Goal: Download file/media

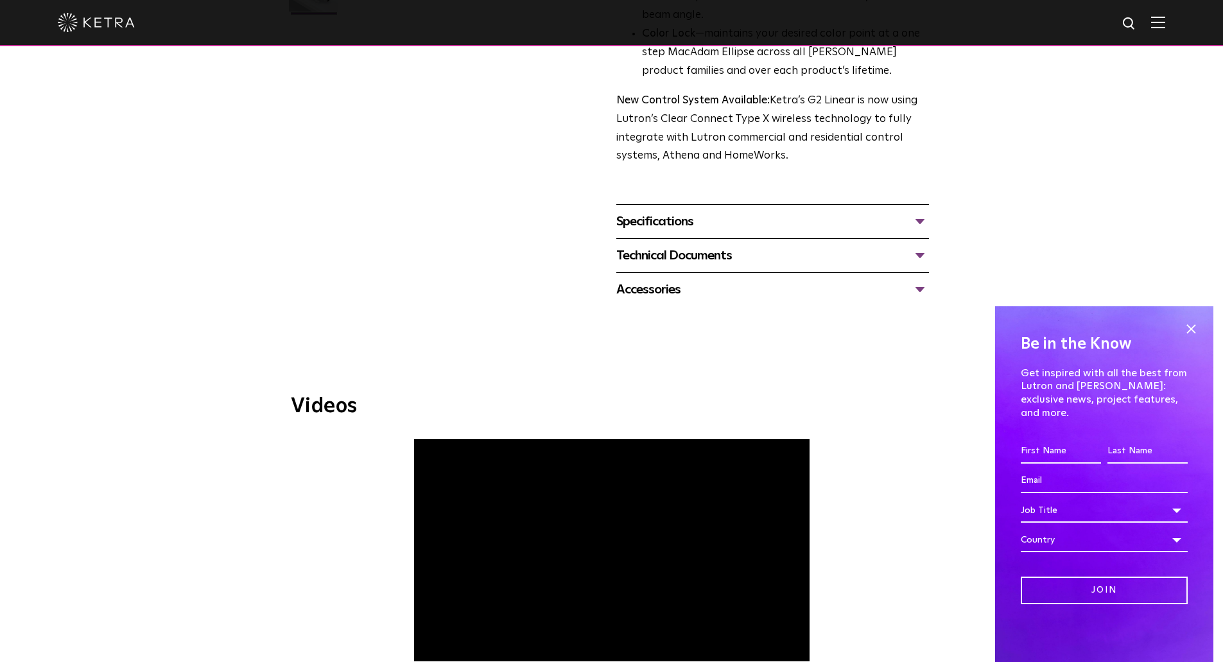
click at [770, 220] on div "Specifications" at bounding box center [772, 221] width 313 height 21
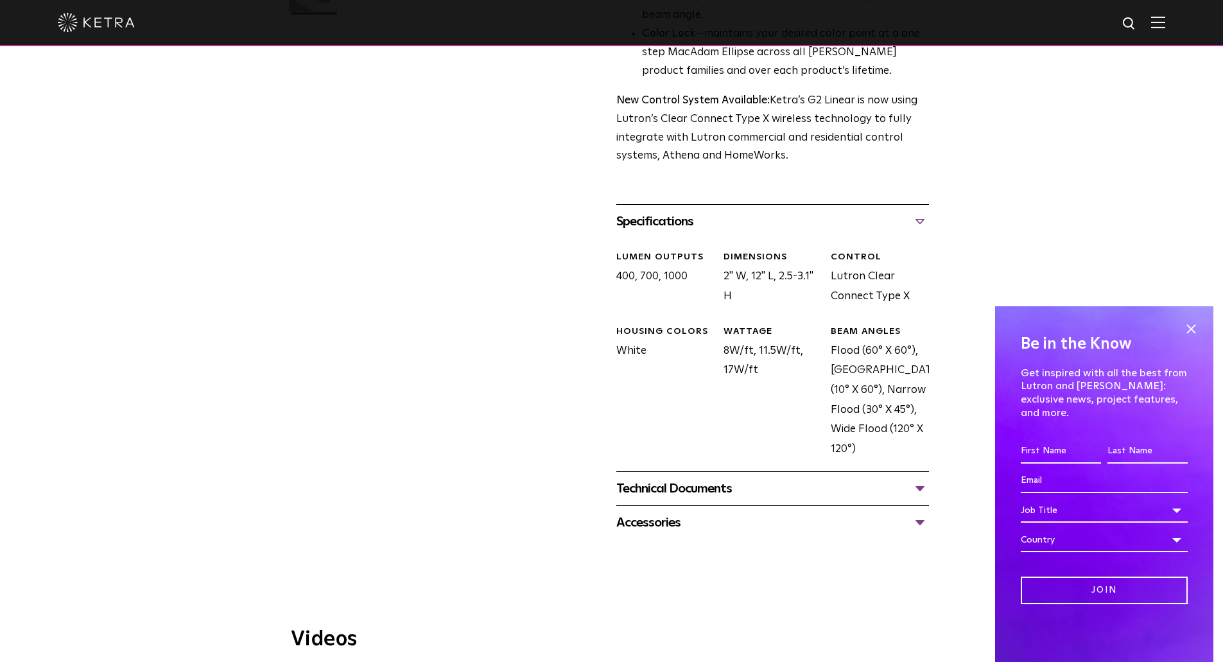
scroll to position [513, 0]
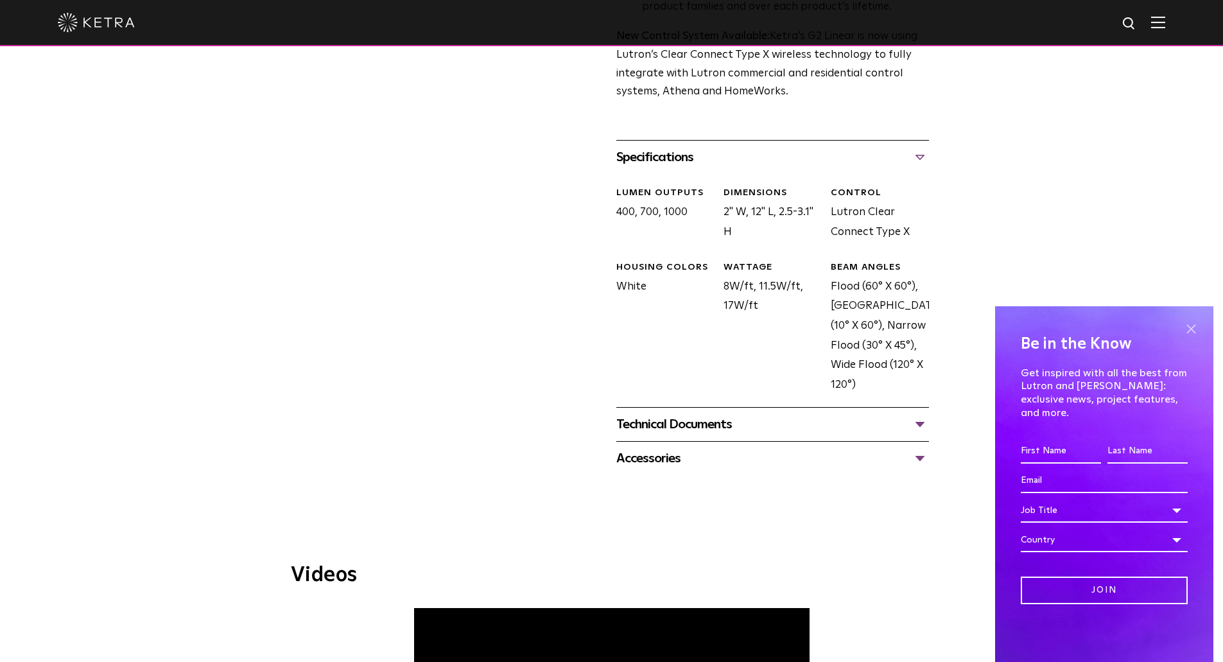
click at [1191, 338] on span at bounding box center [1190, 328] width 19 height 19
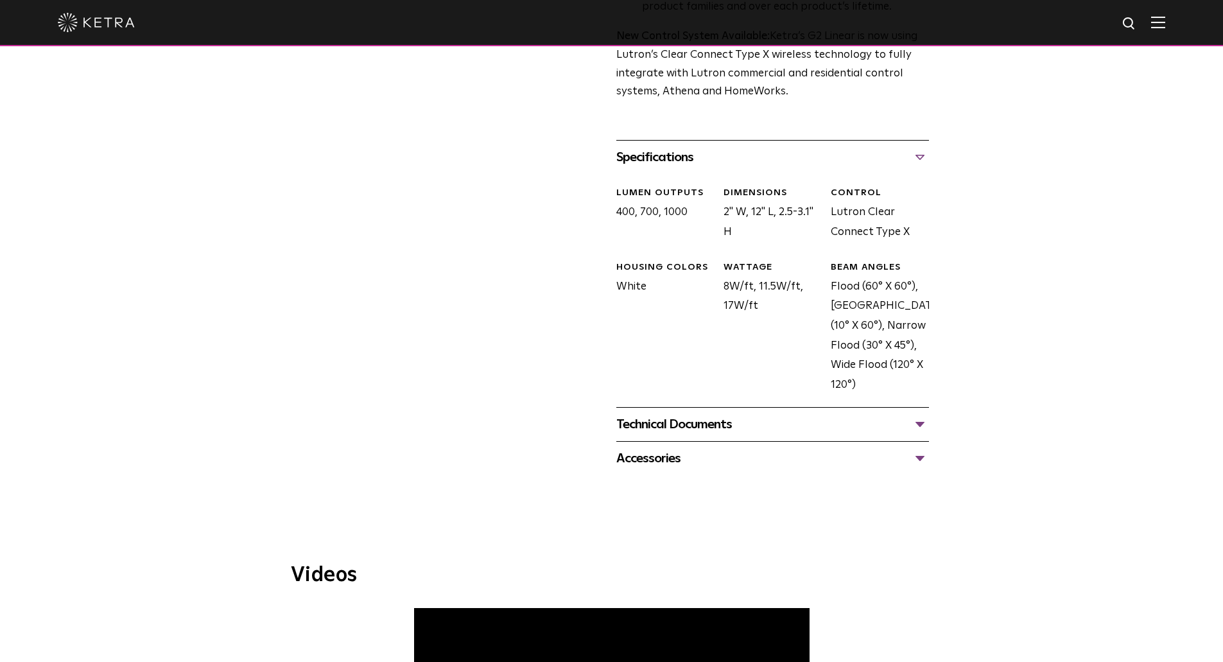
click at [806, 428] on div "Technical Documents" at bounding box center [772, 424] width 313 height 21
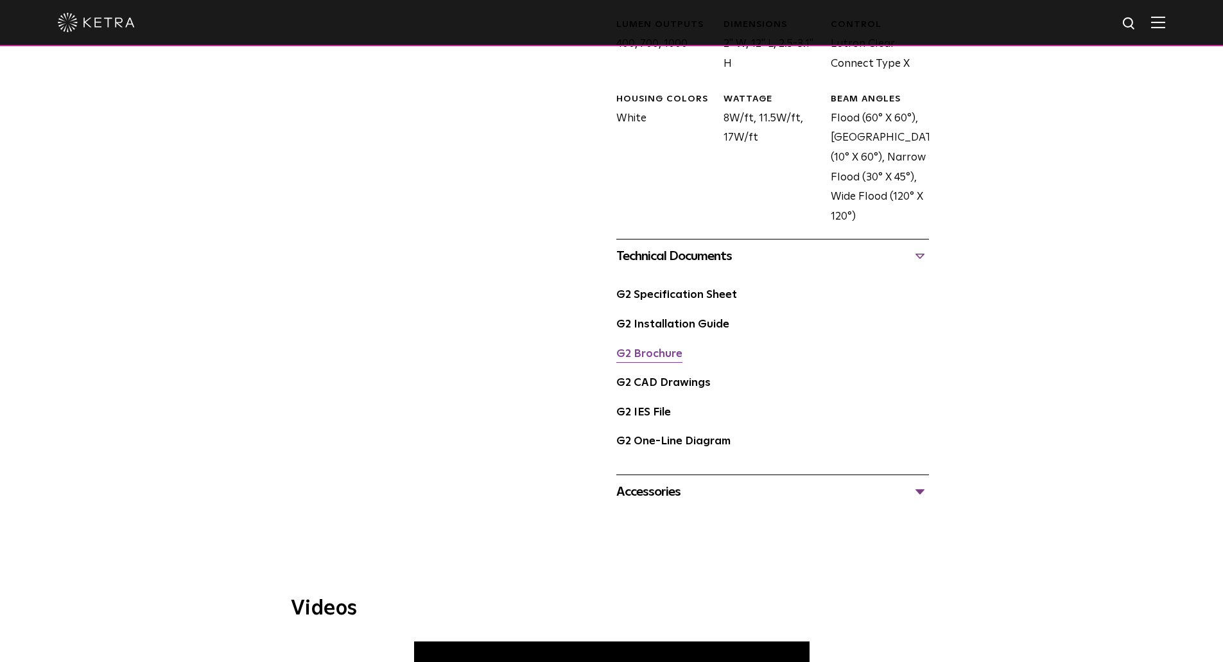
scroll to position [706, 0]
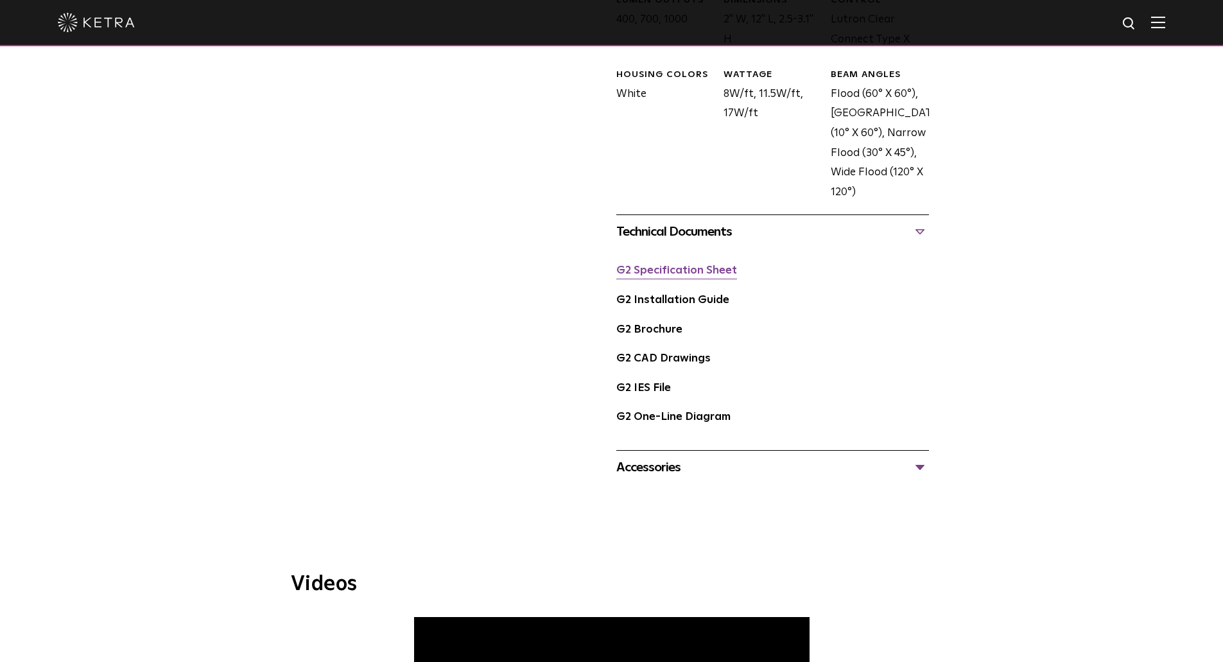
click at [703, 272] on link "G2 Specification Sheet" at bounding box center [676, 270] width 121 height 11
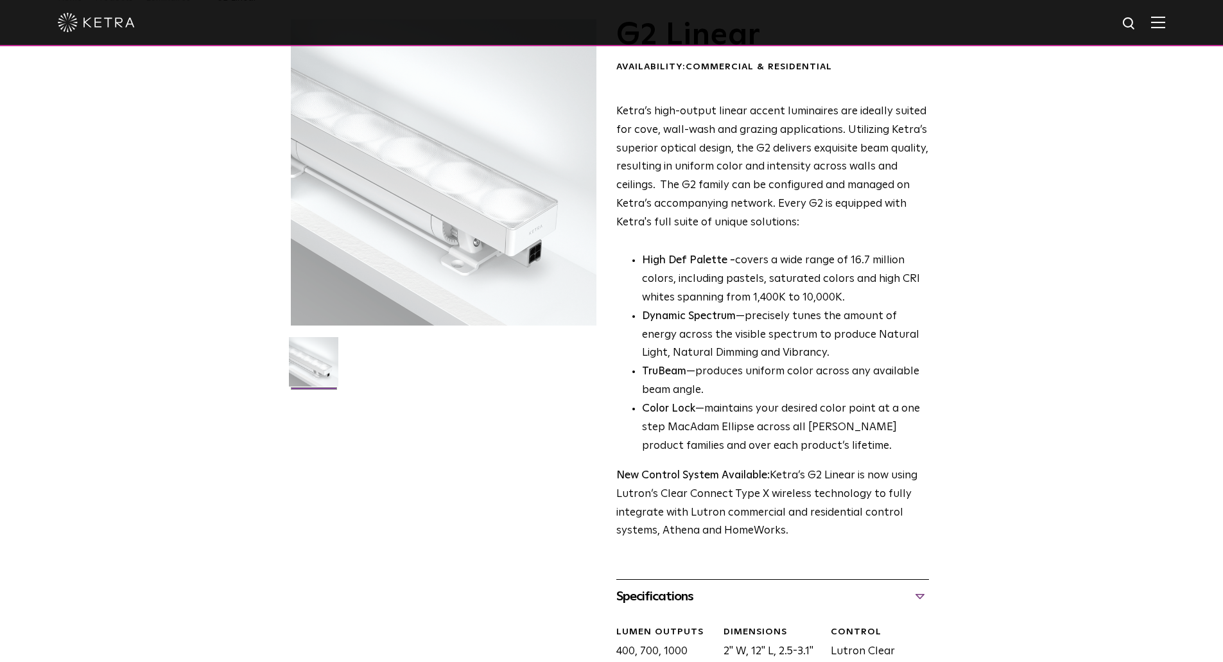
scroll to position [0, 0]
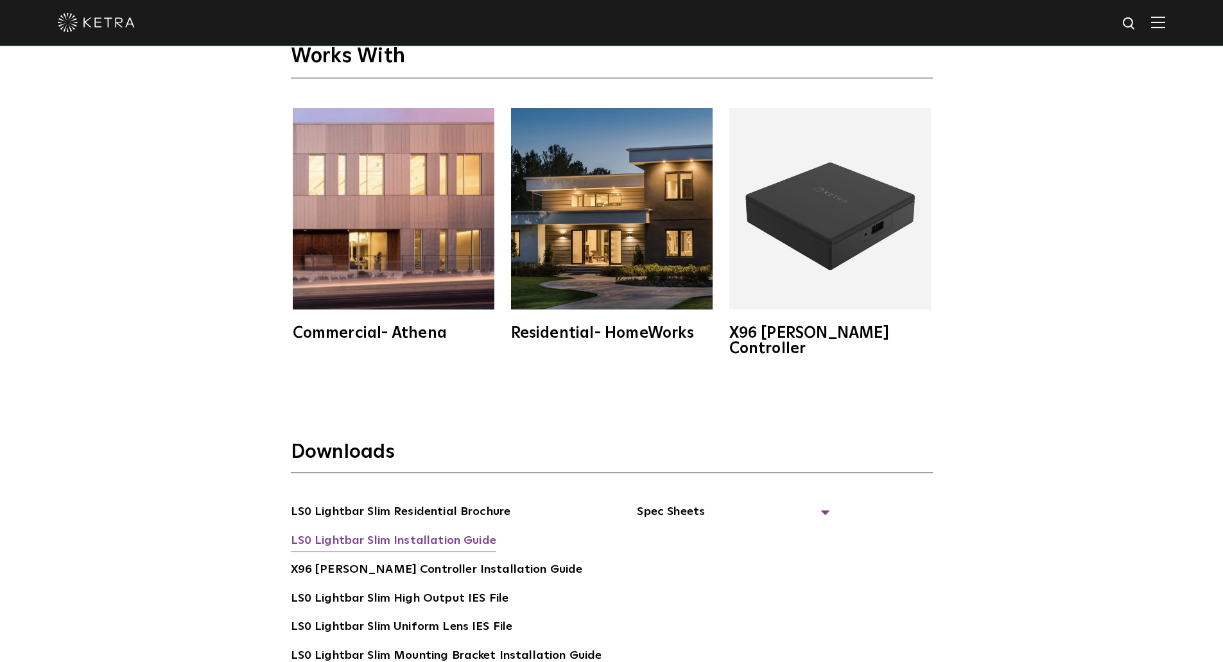
scroll to position [2247, 0]
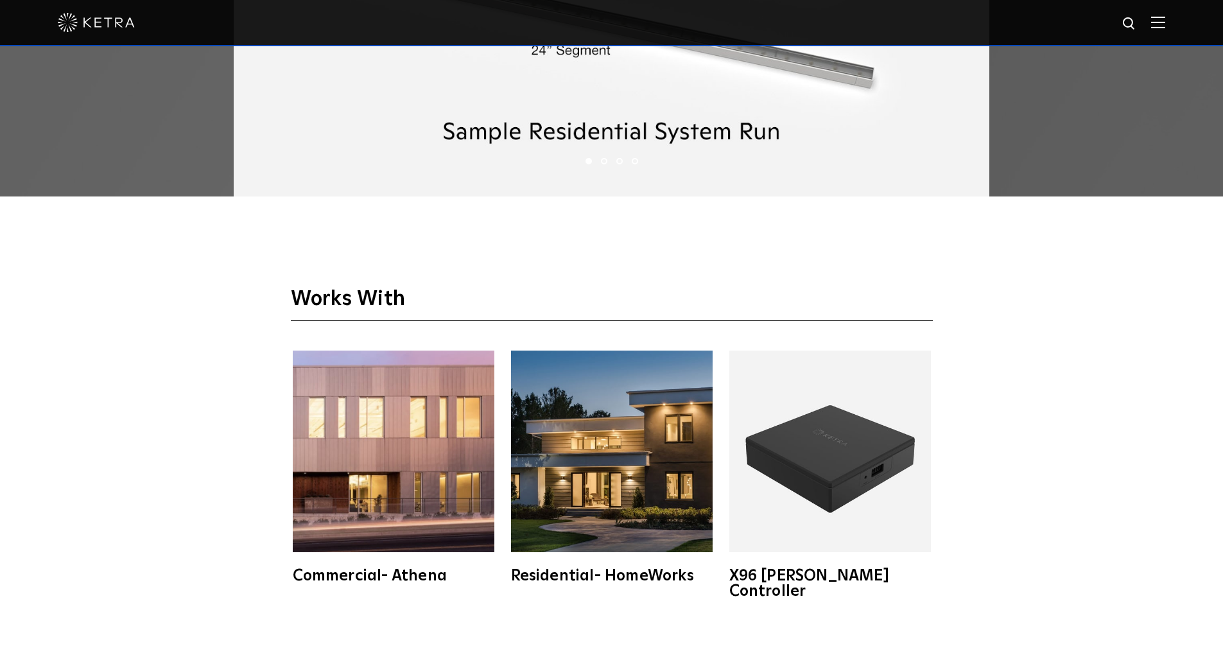
click at [637, 467] on img at bounding box center [612, 451] width 202 height 202
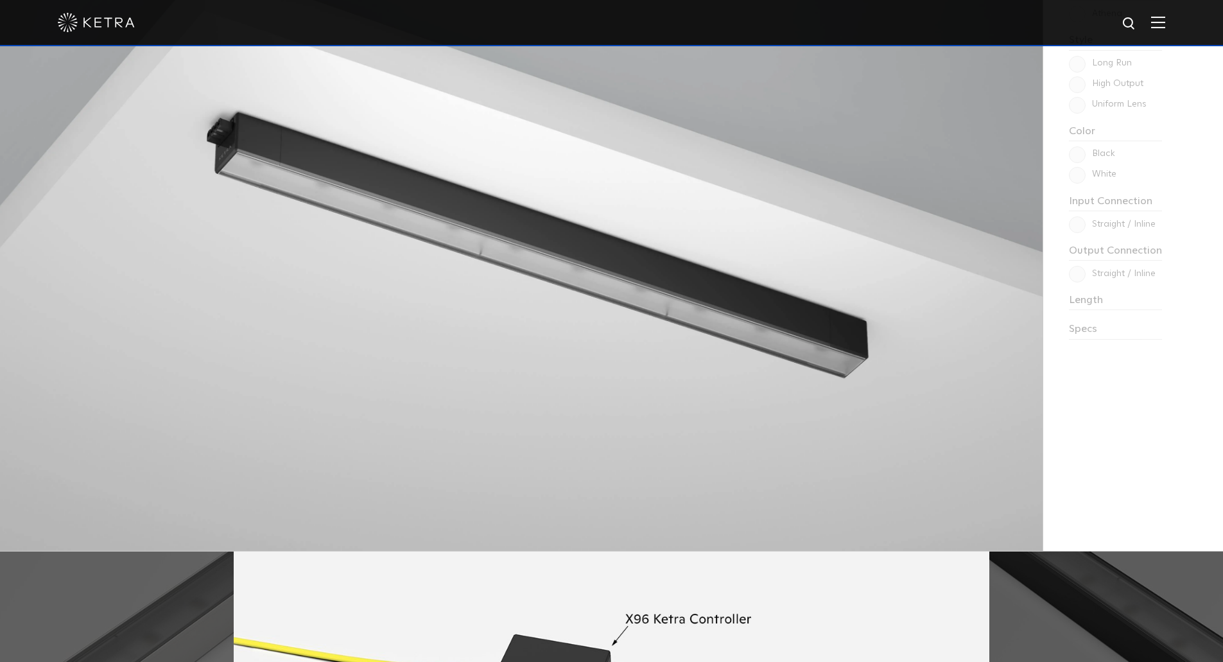
scroll to position [1155, 0]
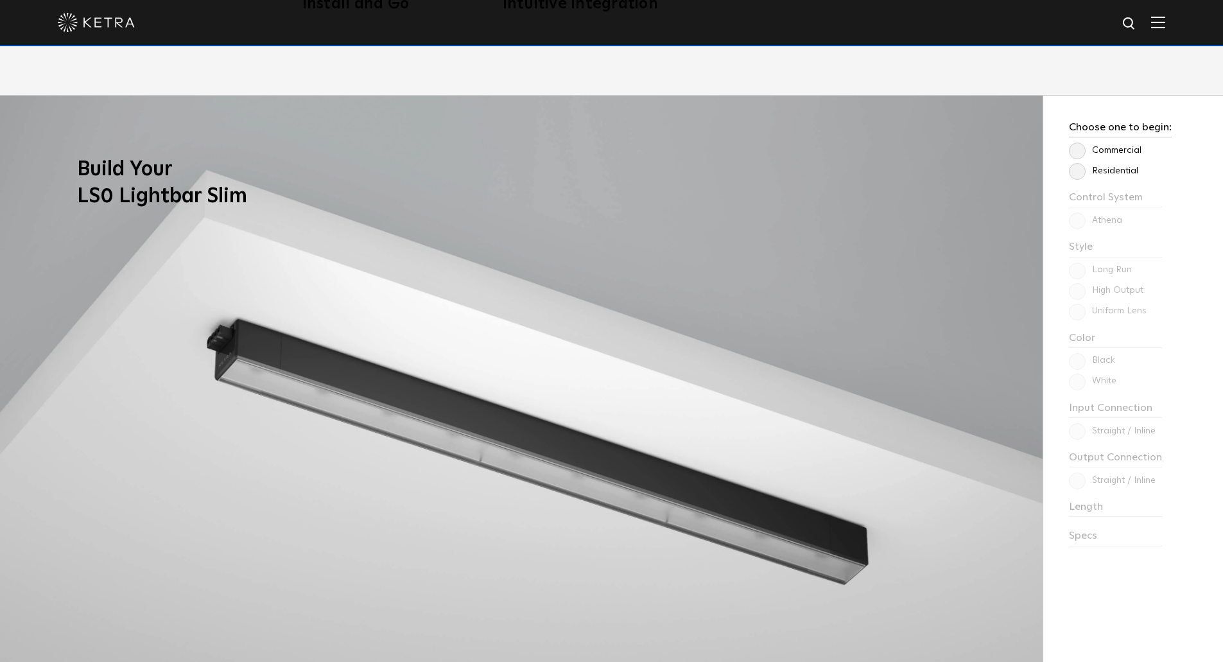
click at [1083, 174] on label "Residential" at bounding box center [1103, 171] width 69 height 11
click at [0, 0] on input "Residential" at bounding box center [0, 0] width 0 height 0
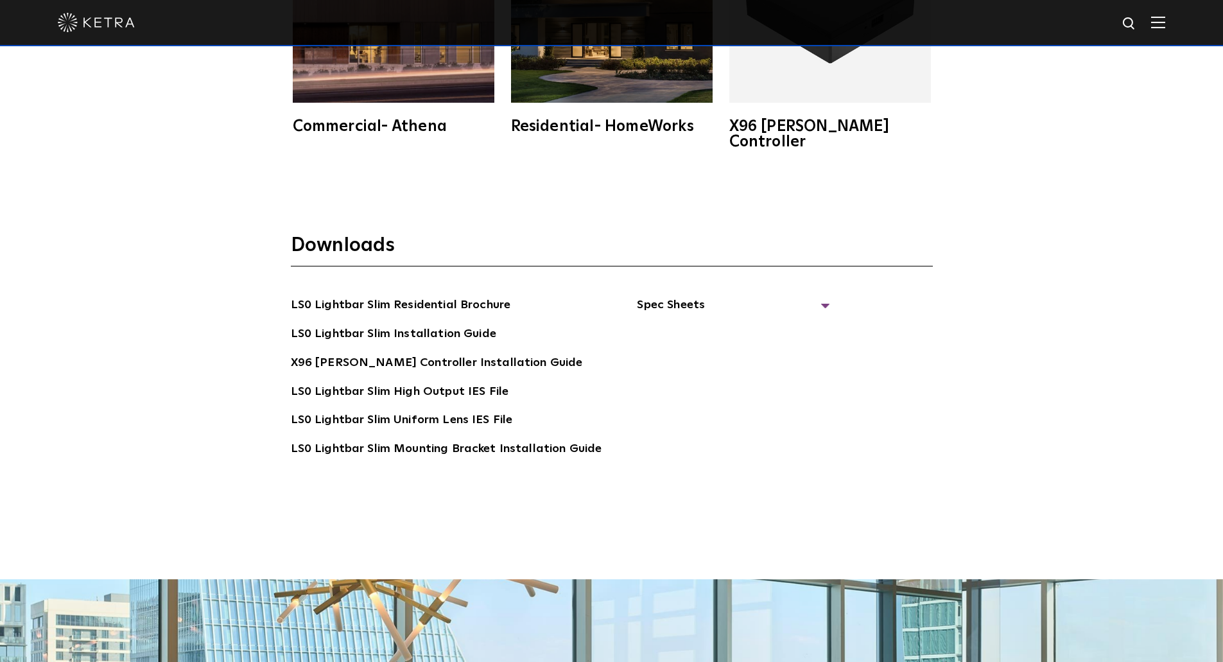
scroll to position [2632, 0]
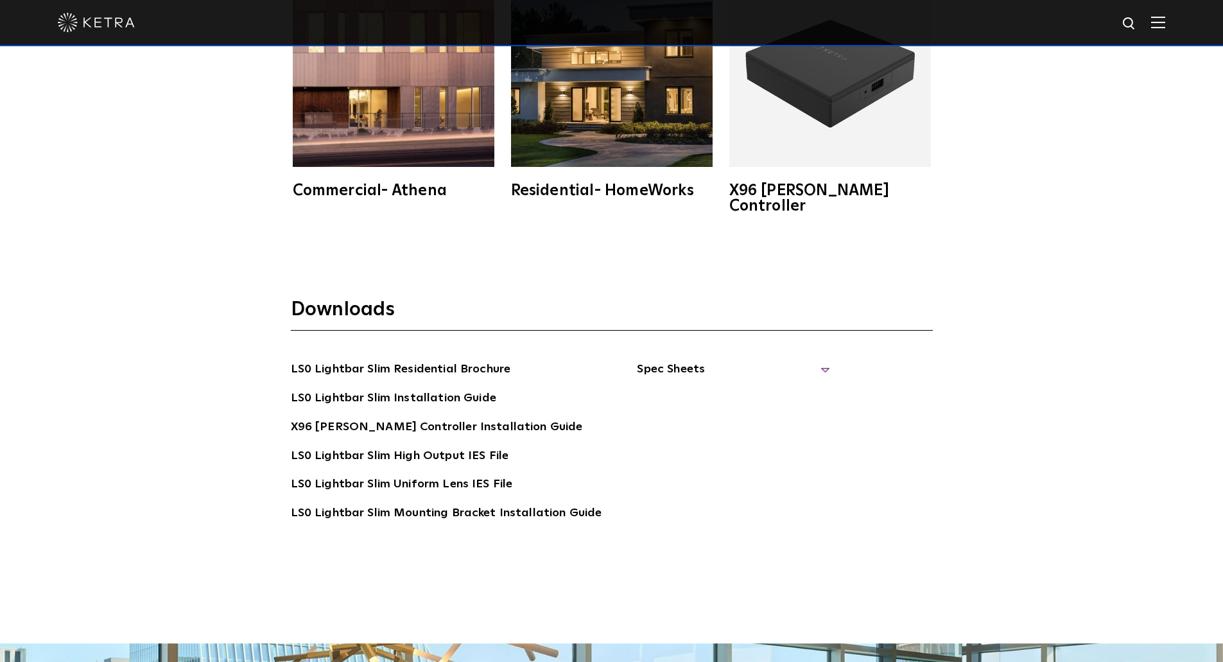
click at [686, 360] on span "Spec Sheets" at bounding box center [733, 374] width 193 height 28
click at [689, 388] on link "LS0 Lightbar Slim Spec Sheet" at bounding box center [735, 398] width 165 height 21
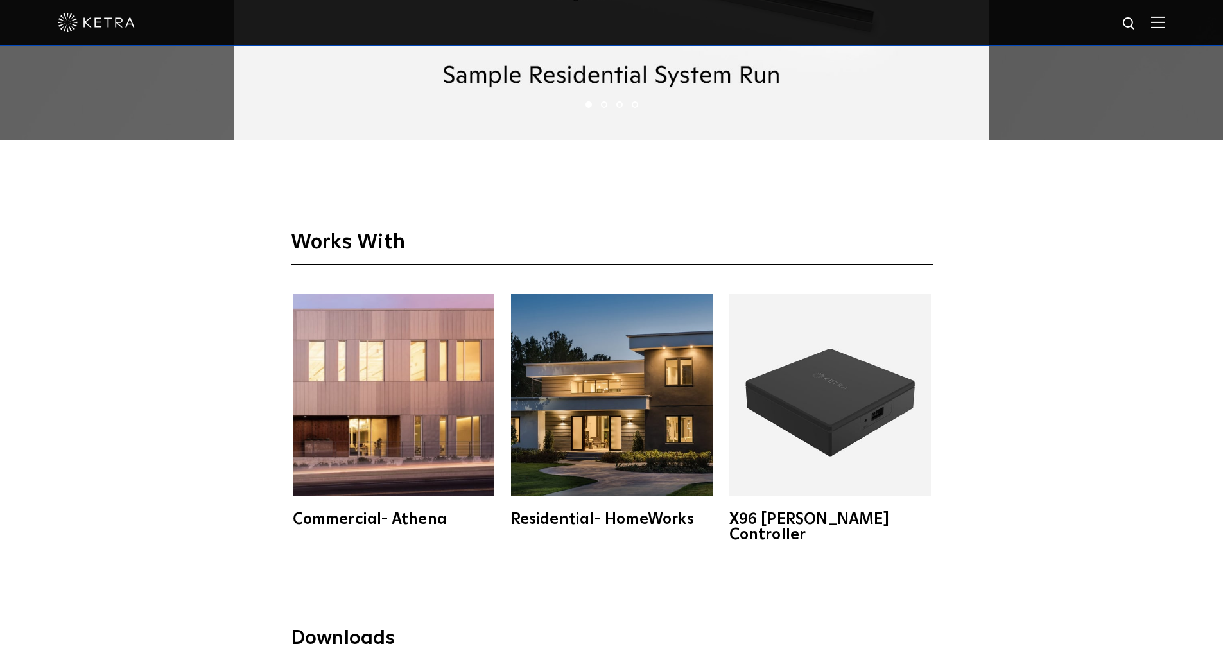
scroll to position [2311, 0]
